Goal: Information Seeking & Learning: Learn about a topic

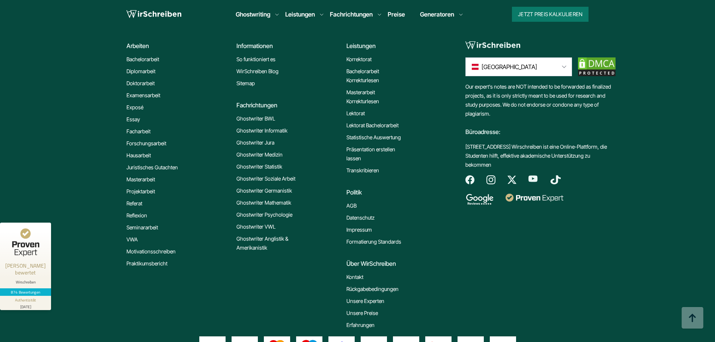
scroll to position [6480, 0]
click at [377, 296] on link "Unsere Experten" at bounding box center [365, 300] width 38 height 9
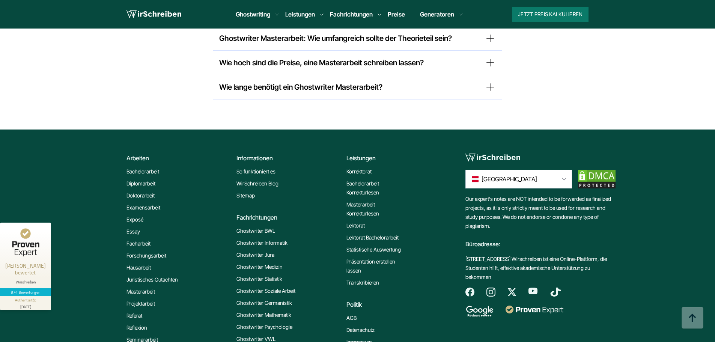
scroll to position [6474, 0]
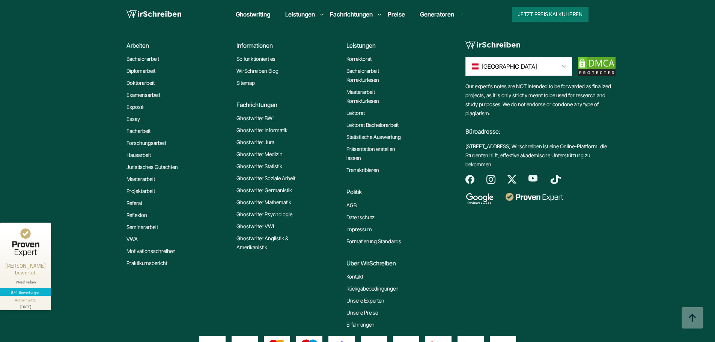
click at [374, 296] on link "Unsere Experten" at bounding box center [365, 300] width 38 height 9
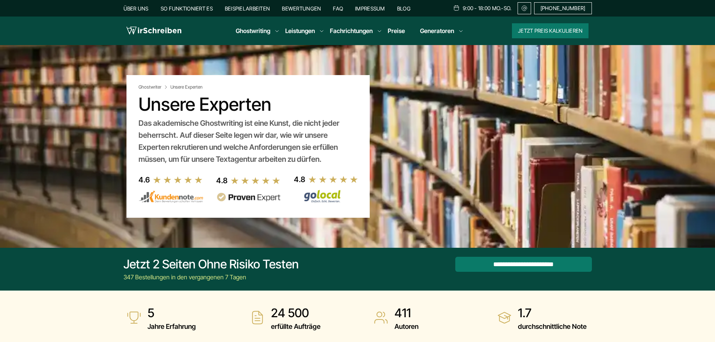
click at [393, 33] on link "Preise" at bounding box center [396, 31] width 17 height 8
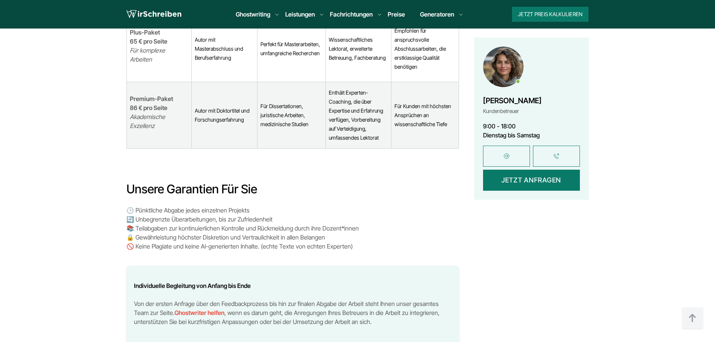
scroll to position [1764, 0]
